Goal: Use online tool/utility: Use online tool/utility

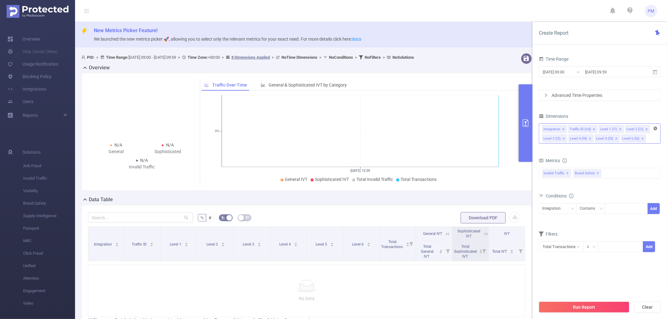
click at [655, 127] on icon "icon: close-circle" at bounding box center [656, 129] width 4 height 4
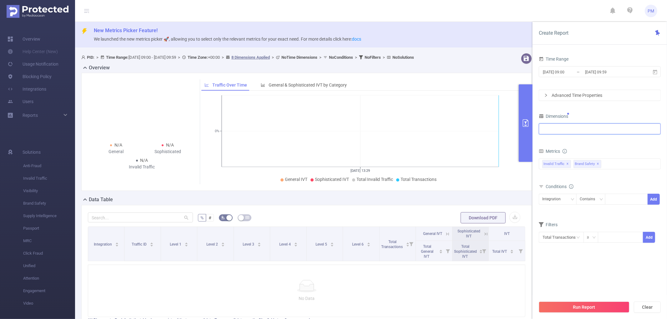
click at [574, 130] on div at bounding box center [599, 129] width 115 height 10
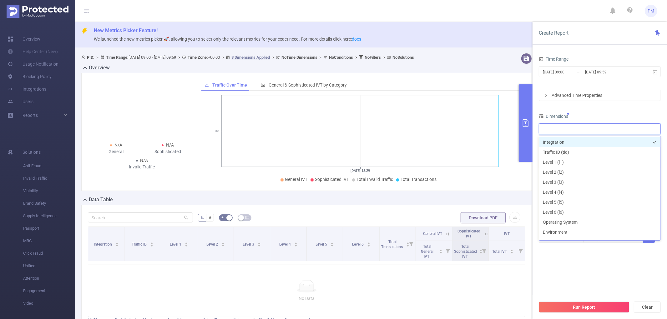
click at [554, 143] on li "Integration" at bounding box center [599, 142] width 121 height 10
click at [567, 74] on input "[DATE] 09:00" at bounding box center [567, 72] width 51 height 8
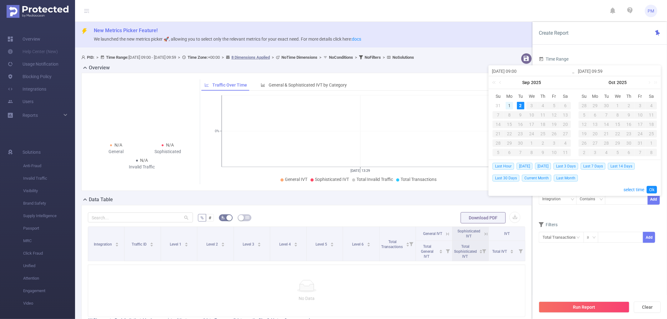
click at [510, 104] on div "1" at bounding box center [510, 106] width 8 height 8
type input "[DATE] 09:00"
type input "[DATE] 09:59"
type input "[DATE] 09:00"
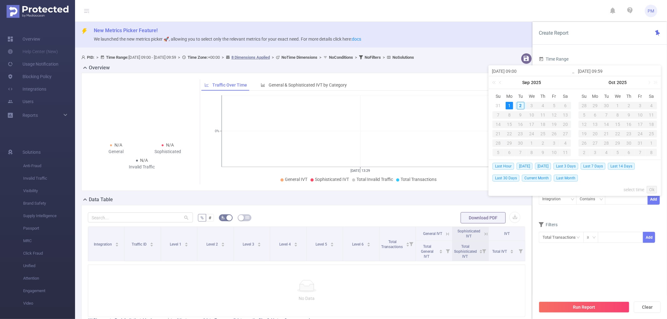
type input "[DATE] 09:59"
click at [604, 52] on div "Time Range [DATE] 09:00 _ [DATE] 09:59 Advanced Time Properties Dimensions Inte…" at bounding box center [600, 189] width 134 height 282
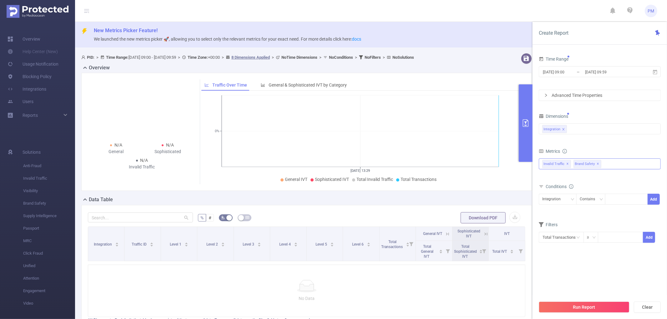
click at [600, 162] on span "✕" at bounding box center [598, 164] width 3 height 8
click at [565, 307] on button "Run Report" at bounding box center [584, 307] width 91 height 11
